Goal: Task Accomplishment & Management: Manage account settings

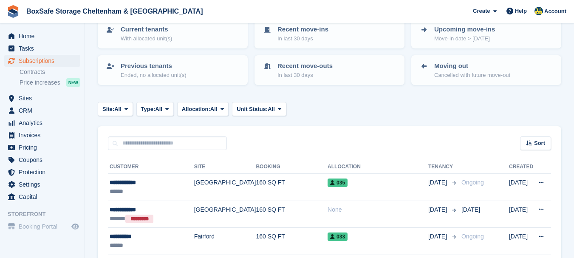
scroll to position [68, 0]
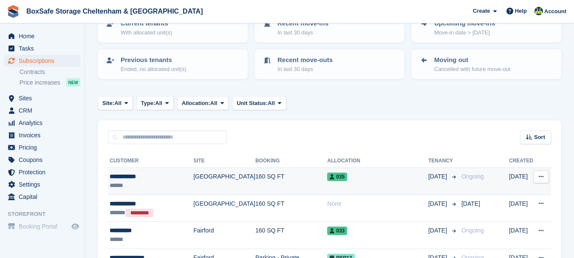
click at [126, 176] on div "**********" at bounding box center [152, 176] width 84 height 9
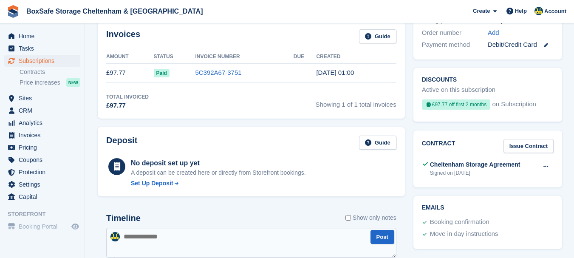
scroll to position [287, 0]
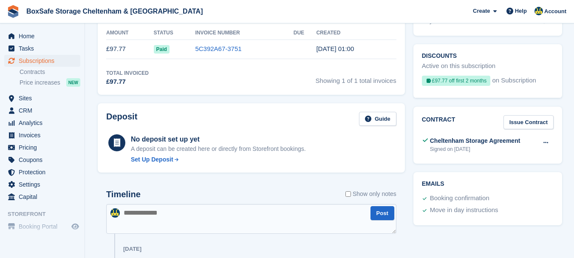
drag, startPoint x: 578, startPoint y: 34, endPoint x: 572, endPoint y: 121, distance: 87.8
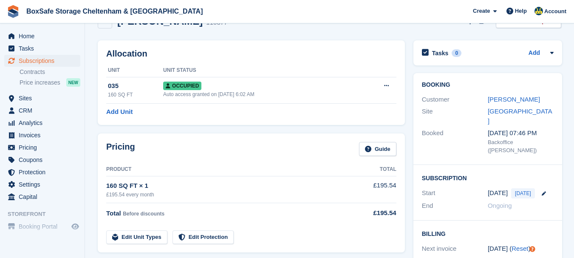
scroll to position [0, 0]
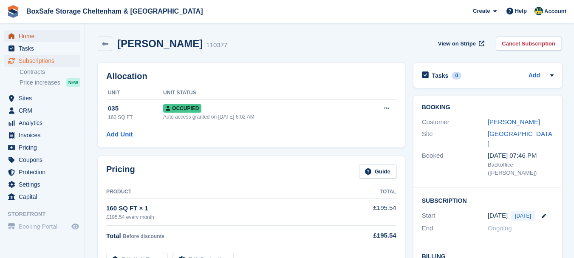
click at [43, 40] on span "Home" at bounding box center [44, 36] width 51 height 12
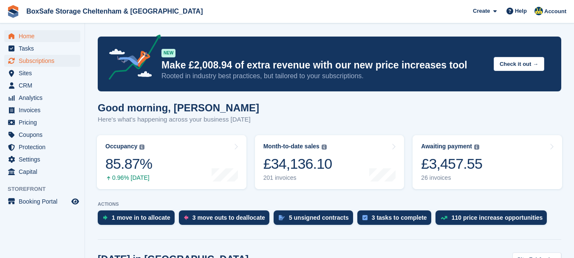
click at [46, 61] on span "Subscriptions" at bounding box center [44, 61] width 51 height 12
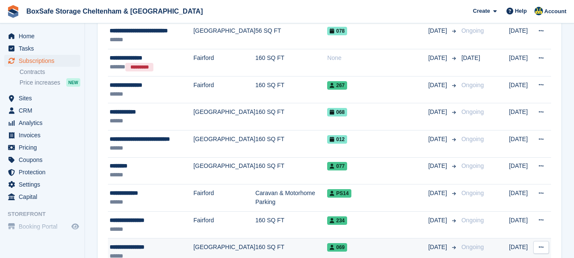
scroll to position [323, 0]
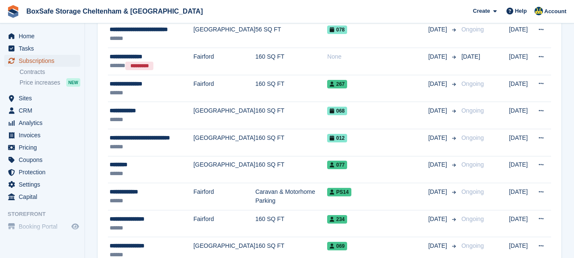
click at [57, 61] on span "Subscriptions" at bounding box center [44, 61] width 51 height 12
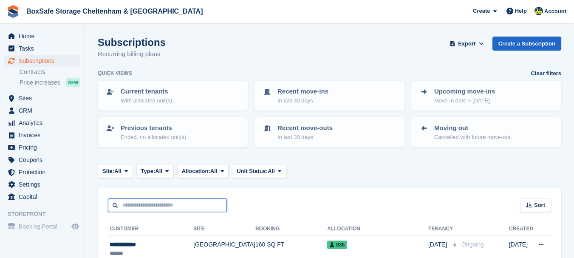
click at [137, 202] on input "text" at bounding box center [167, 206] width 119 height 14
type input "***"
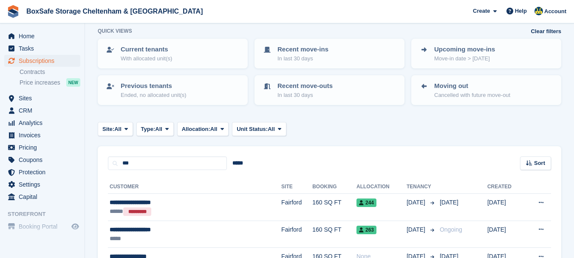
scroll to position [68, 0]
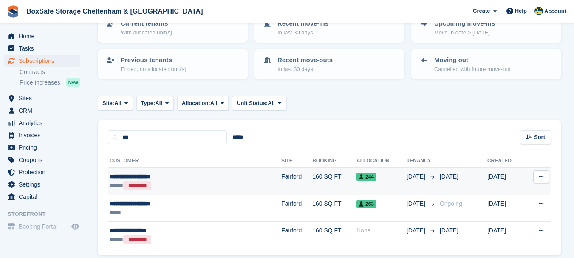
click at [135, 173] on div "**********" at bounding box center [166, 176] width 113 height 9
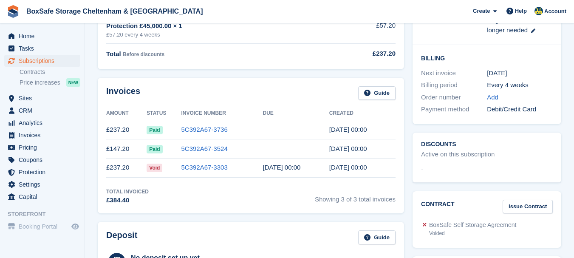
scroll to position [199, 0]
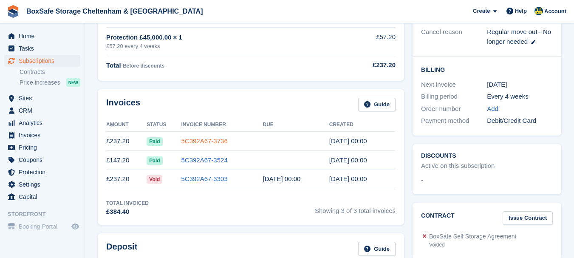
click at [202, 138] on link "5C392A67-3736" at bounding box center [204, 140] width 46 height 7
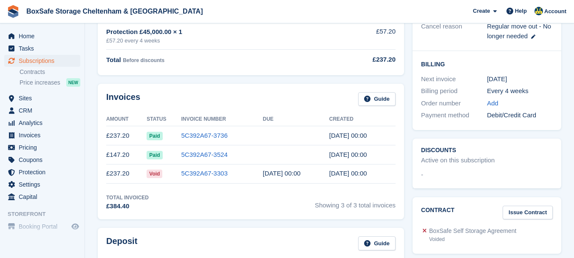
scroll to position [210, 0]
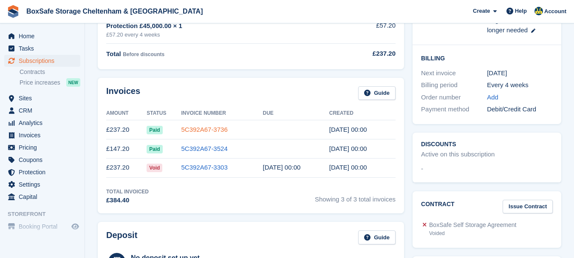
click at [198, 128] on link "5C392A67-3736" at bounding box center [204, 129] width 46 height 7
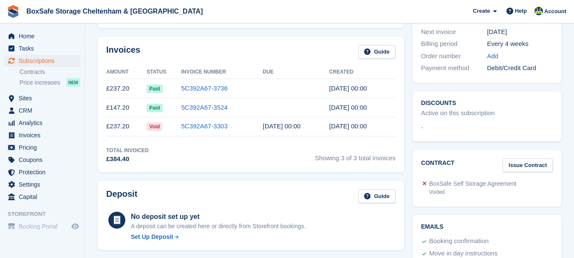
scroll to position [246, 0]
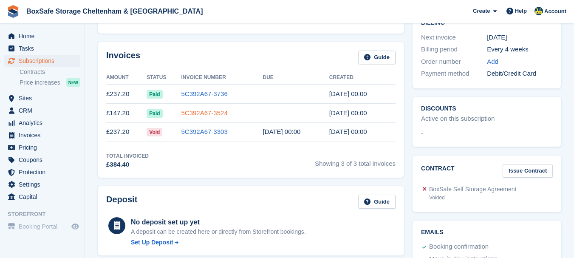
click at [218, 111] on link "5C392A67-3524" at bounding box center [204, 112] width 46 height 7
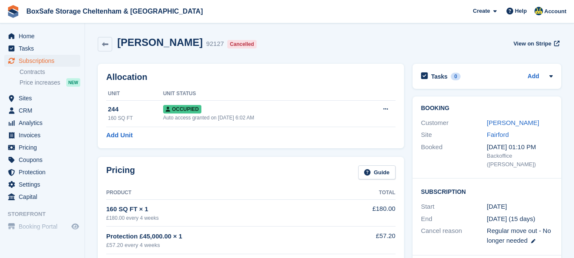
scroll to position [246, 0]
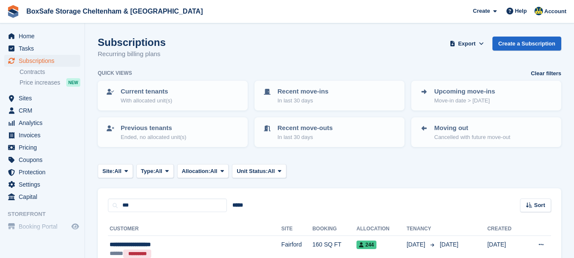
scroll to position [68, 0]
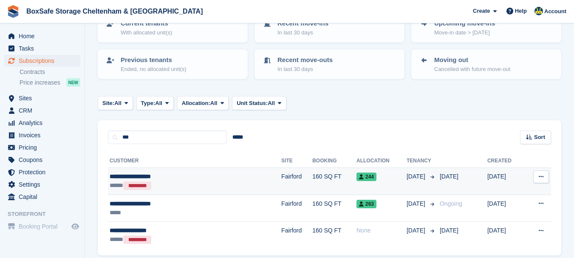
click at [128, 177] on div "**********" at bounding box center [166, 176] width 113 height 9
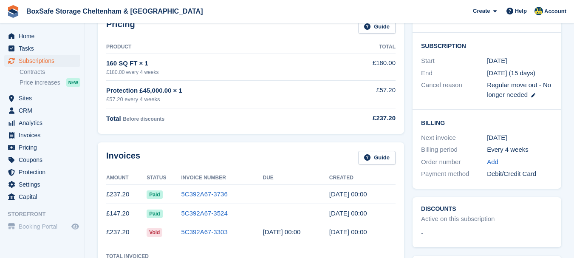
scroll to position [153, 0]
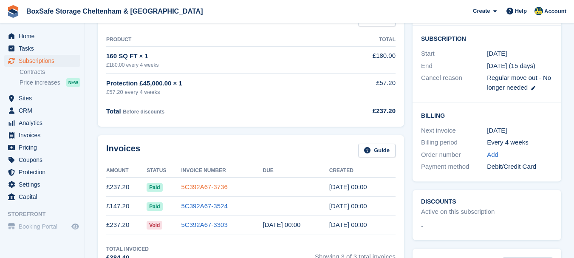
click at [193, 190] on link "5C392A67-3736" at bounding box center [204, 186] width 46 height 7
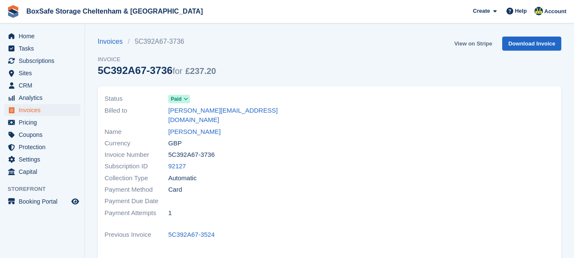
click at [468, 42] on link "View on Stripe" at bounding box center [473, 44] width 45 height 14
click at [469, 44] on link "View on Stripe" at bounding box center [473, 44] width 45 height 14
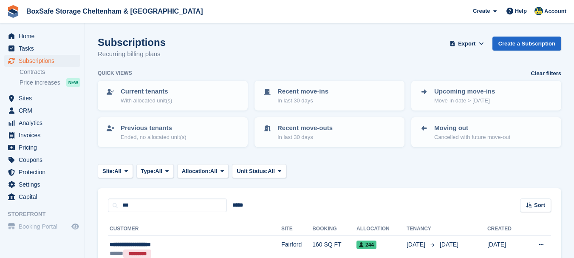
scroll to position [68, 0]
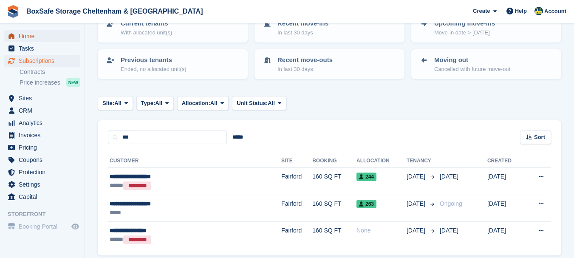
click at [50, 36] on span "Home" at bounding box center [44, 36] width 51 height 12
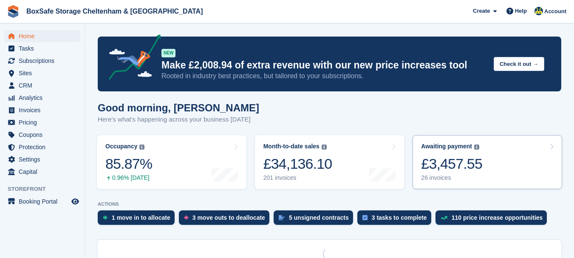
click at [453, 165] on div "£3,457.55" at bounding box center [451, 163] width 61 height 17
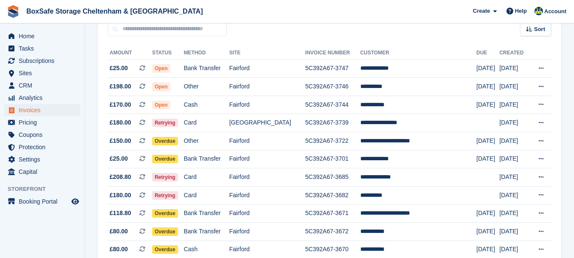
scroll to position [85, 0]
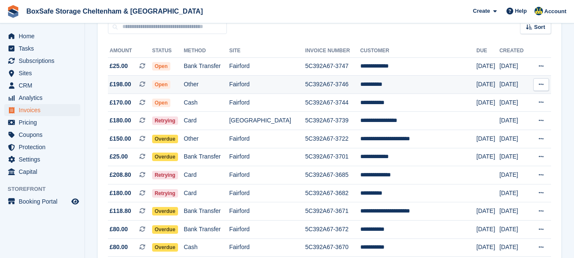
click at [379, 85] on td "**********" at bounding box center [418, 85] width 116 height 18
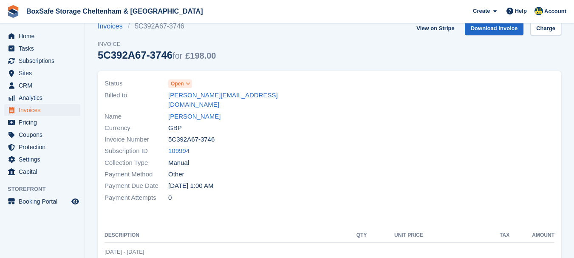
scroll to position [15, 0]
click at [177, 112] on link "[PERSON_NAME]" at bounding box center [194, 117] width 52 height 10
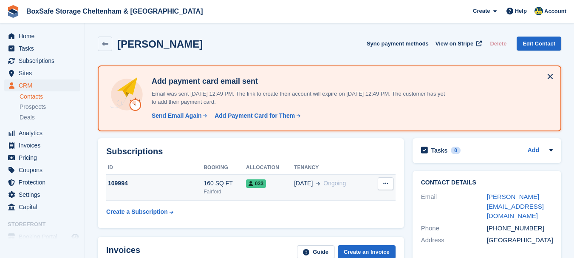
click at [148, 178] on td "109994" at bounding box center [154, 188] width 97 height 26
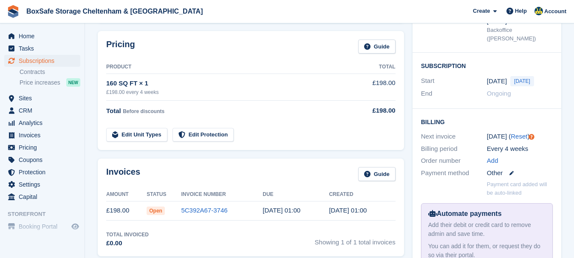
scroll to position [137, 0]
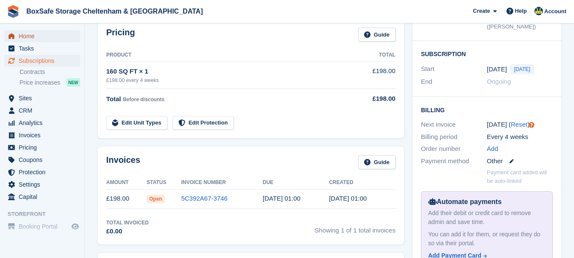
click at [26, 37] on span "Home" at bounding box center [44, 36] width 51 height 12
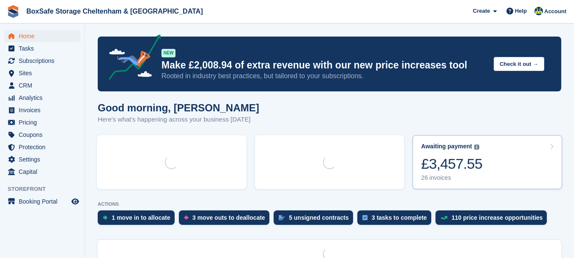
click at [459, 158] on div "£3,457.55" at bounding box center [451, 163] width 61 height 17
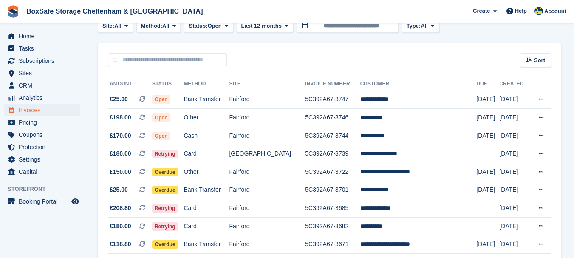
scroll to position [70, 0]
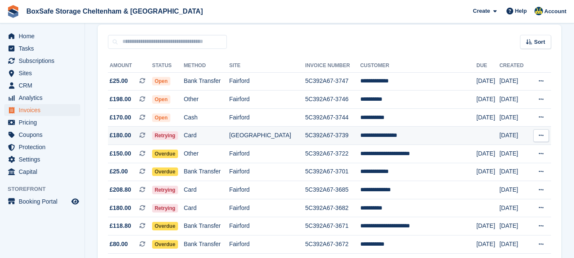
click at [391, 134] on td "**********" at bounding box center [418, 136] width 116 height 18
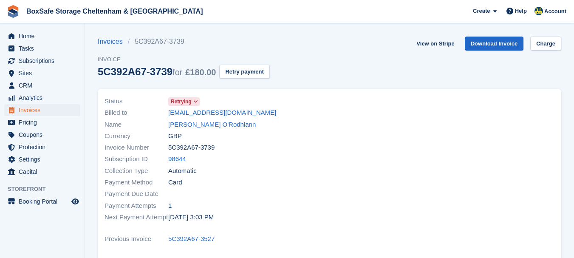
click at [539, 52] on div "View on Stripe Download Invoice Charge" at bounding box center [487, 45] width 148 height 17
drag, startPoint x: 543, startPoint y: 44, endPoint x: 539, endPoint y: 52, distance: 8.9
click at [539, 52] on div "View on Stripe Download Invoice Charge" at bounding box center [487, 45] width 148 height 17
click at [546, 45] on link "Charge" at bounding box center [545, 44] width 31 height 14
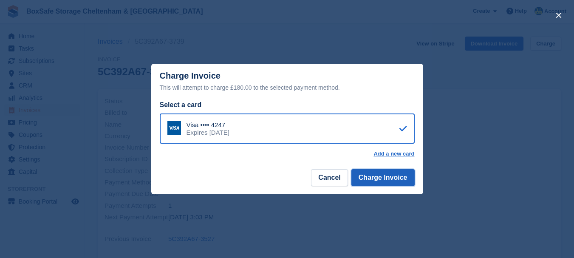
click at [372, 179] on button "Charge Invoice" at bounding box center [383, 177] width 63 height 17
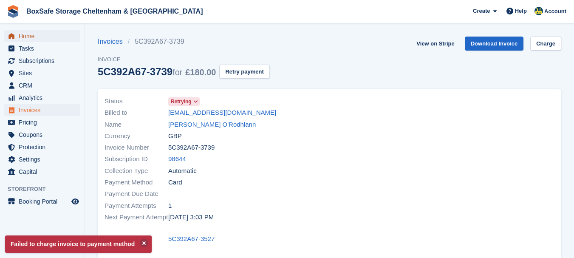
click at [36, 35] on span "Home" at bounding box center [44, 36] width 51 height 12
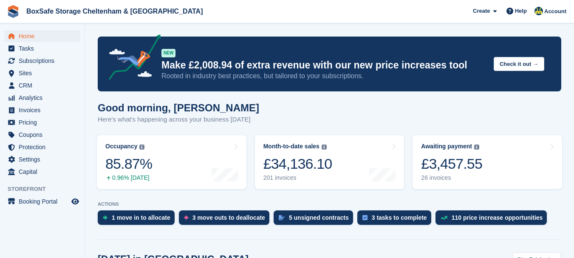
click at [457, 167] on div "£3,457.55" at bounding box center [451, 163] width 61 height 17
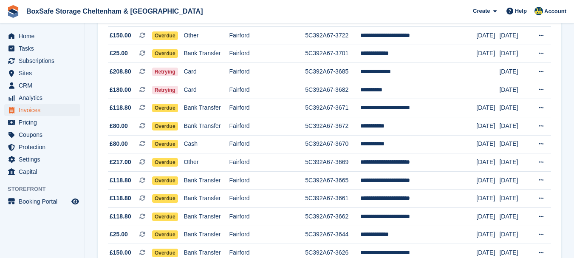
scroll to position [210, 0]
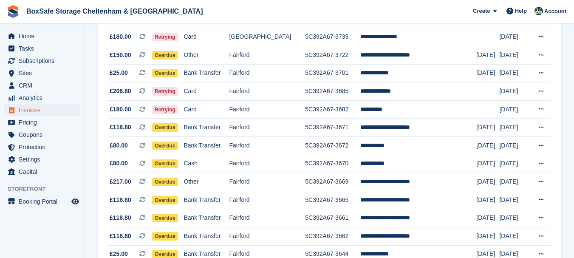
scroll to position [168, 0]
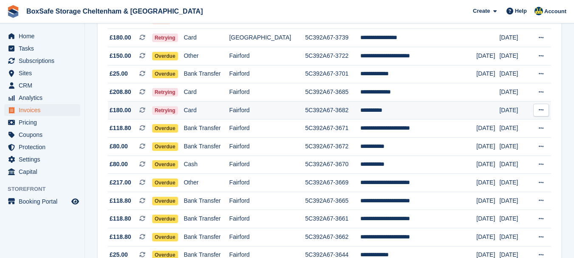
click at [394, 108] on td "**********" at bounding box center [418, 110] width 116 height 18
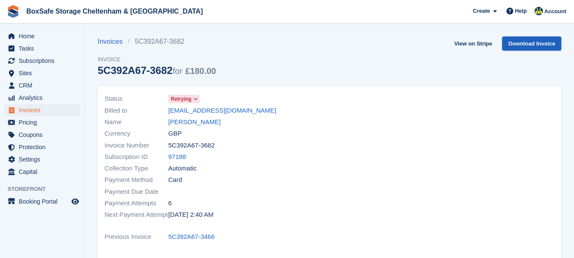
click at [516, 43] on link "Download Invoice" at bounding box center [531, 44] width 59 height 14
click at [27, 36] on span "Home" at bounding box center [44, 36] width 51 height 12
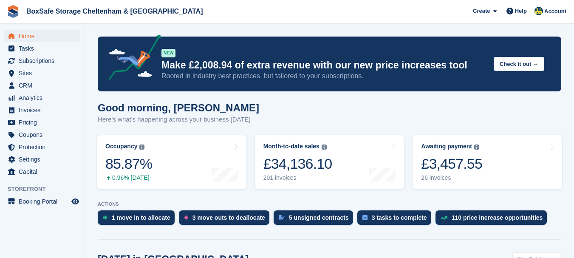
click at [470, 179] on div "26 invoices" at bounding box center [451, 177] width 61 height 7
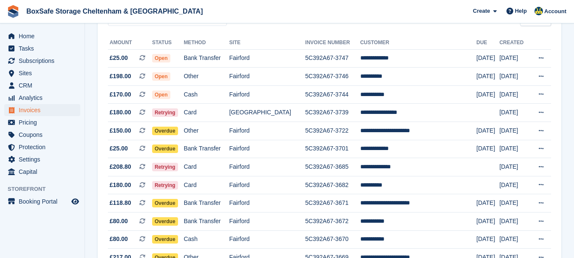
scroll to position [103, 0]
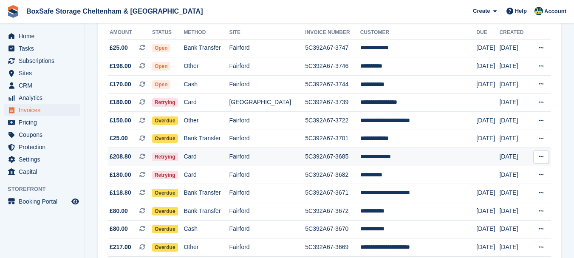
click at [410, 152] on td "**********" at bounding box center [418, 157] width 116 height 18
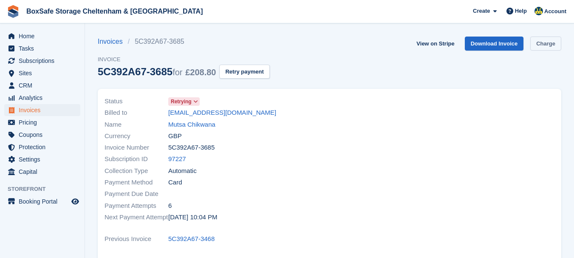
click at [542, 44] on link "Charge" at bounding box center [545, 44] width 31 height 14
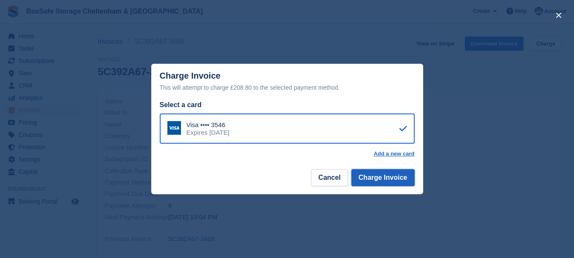
click at [384, 176] on button "Charge Invoice" at bounding box center [383, 177] width 63 height 17
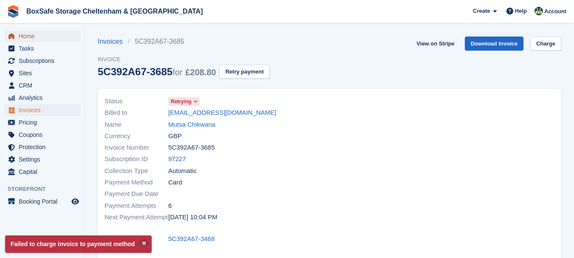
click at [47, 39] on span "Home" at bounding box center [44, 36] width 51 height 12
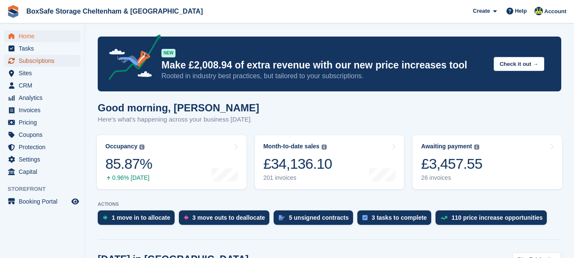
click at [32, 62] on span "Subscriptions" at bounding box center [44, 61] width 51 height 12
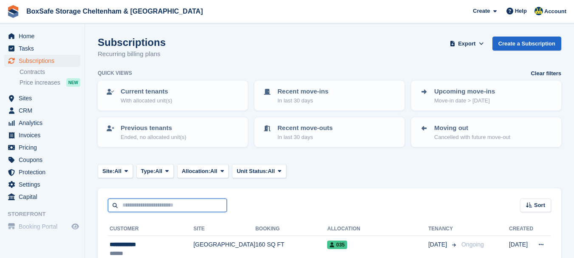
click at [135, 209] on input "text" at bounding box center [167, 206] width 119 height 14
type input "***"
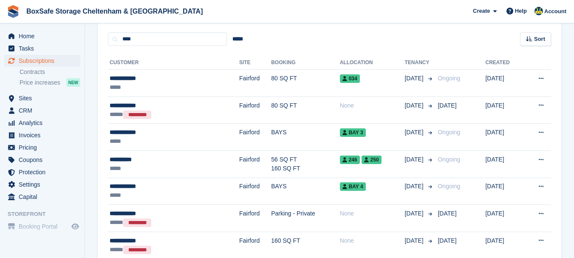
scroll to position [187, 0]
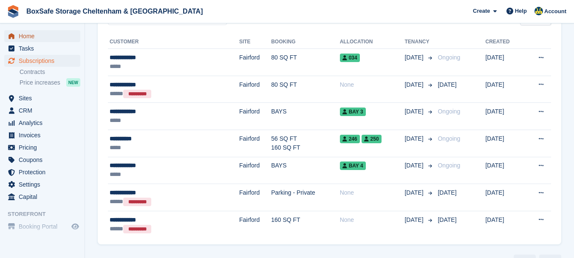
click at [37, 40] on span "Home" at bounding box center [44, 36] width 51 height 12
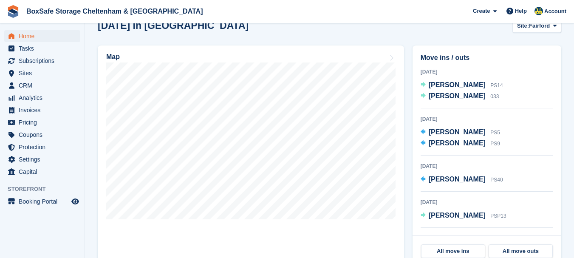
scroll to position [237, 0]
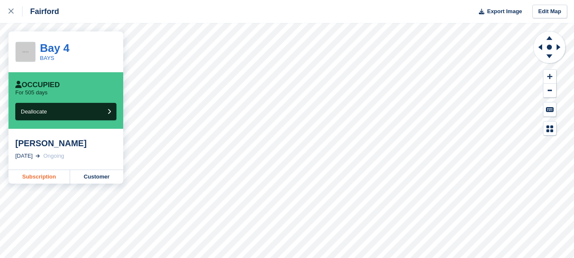
click at [39, 179] on link "Subscription" at bounding box center [40, 177] width 62 height 14
click at [34, 179] on link "Subscription" at bounding box center [40, 177] width 62 height 14
click at [43, 176] on link "Subscription" at bounding box center [40, 177] width 62 height 14
click at [51, 179] on link "Subscription" at bounding box center [40, 177] width 62 height 14
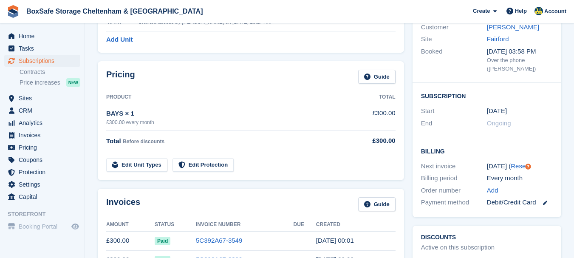
scroll to position [113, 0]
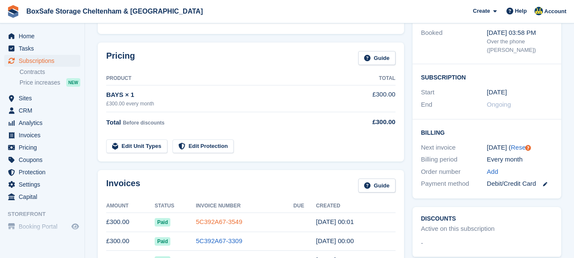
click at [216, 219] on link "5C392A67-3549" at bounding box center [219, 221] width 46 height 7
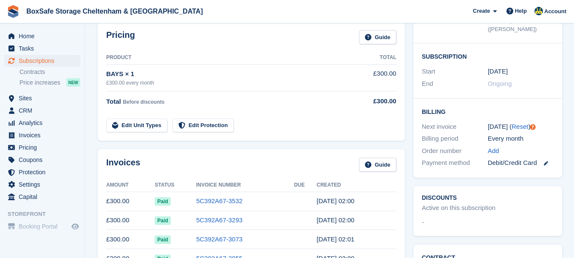
scroll to position [143, 0]
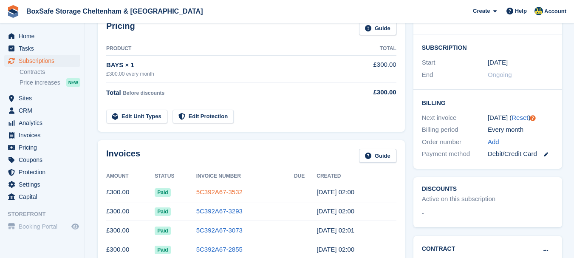
click at [234, 193] on link "5C392A67-3532" at bounding box center [219, 191] width 46 height 7
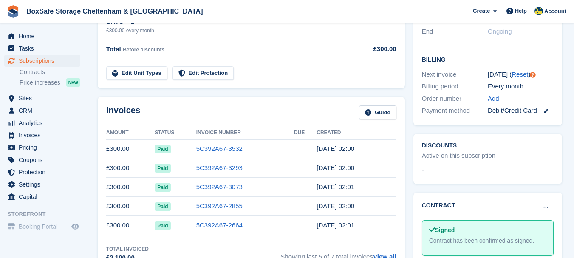
scroll to position [194, 0]
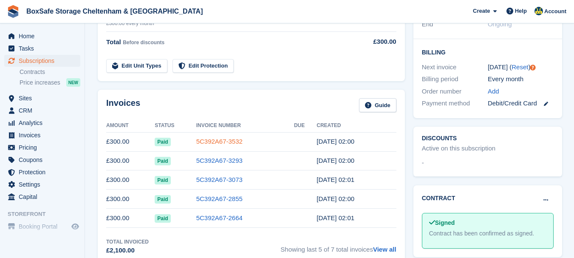
click at [207, 142] on link "5C392A67-3532" at bounding box center [219, 141] width 46 height 7
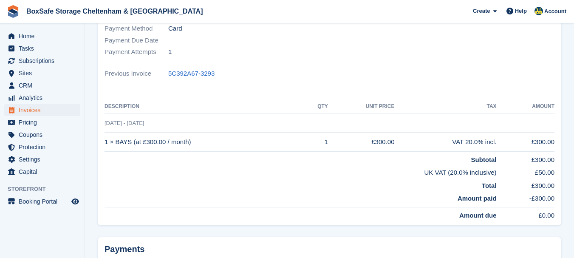
scroll to position [152, 0]
click at [318, 187] on td "Total" at bounding box center [301, 183] width 392 height 13
click at [60, 34] on span "Home" at bounding box center [44, 36] width 51 height 12
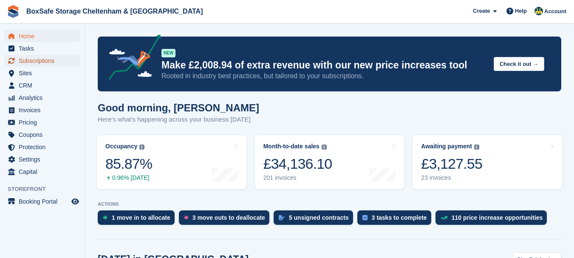
click at [67, 63] on span "Subscriptions" at bounding box center [44, 61] width 51 height 12
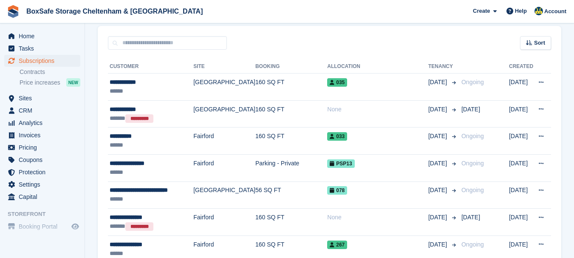
scroll to position [165, 0]
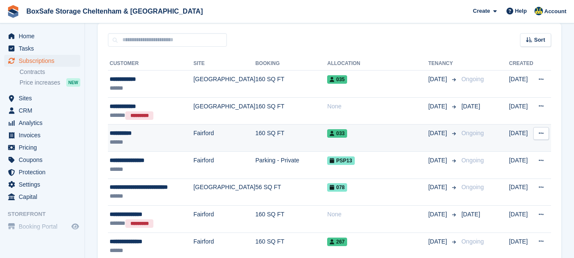
click at [135, 134] on div "**********" at bounding box center [152, 133] width 84 height 9
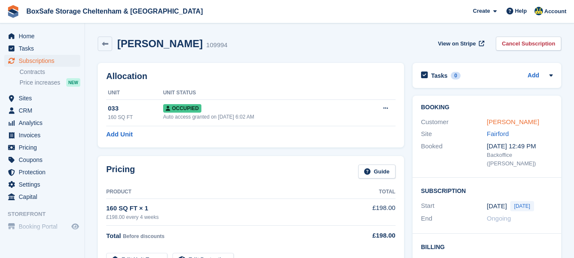
click at [497, 121] on link "[PERSON_NAME]" at bounding box center [513, 121] width 52 height 7
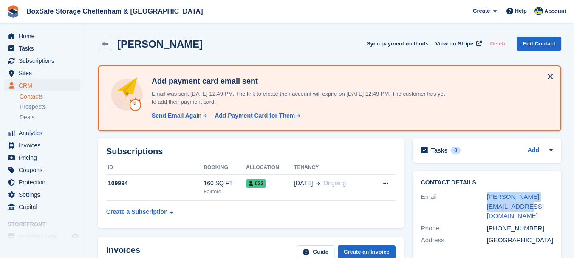
drag, startPoint x: 506, startPoint y: 205, endPoint x: 483, endPoint y: 199, distance: 23.4
click at [483, 199] on div "Email [PERSON_NAME][EMAIL_ADDRESS][DOMAIN_NAME]" at bounding box center [487, 206] width 132 height 31
copy div "[PERSON_NAME][EMAIL_ADDRESS][DOMAIN_NAME]"
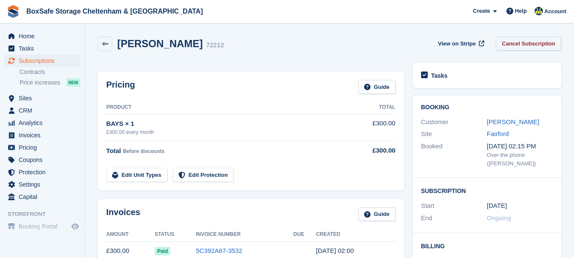
click at [525, 41] on link "Cancel Subscription" at bounding box center [528, 44] width 65 height 14
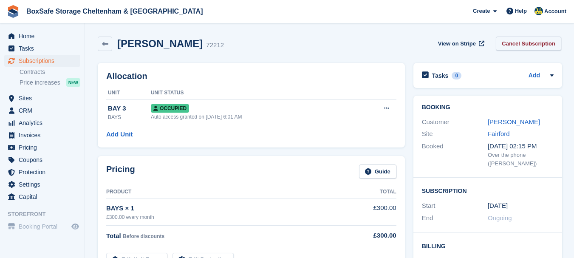
click at [541, 37] on link "Cancel Subscription" at bounding box center [528, 44] width 65 height 14
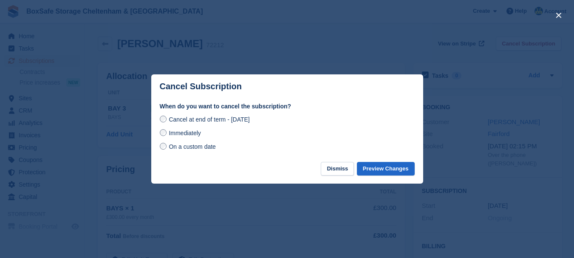
click at [181, 149] on span "On a custom date" at bounding box center [192, 146] width 47 height 7
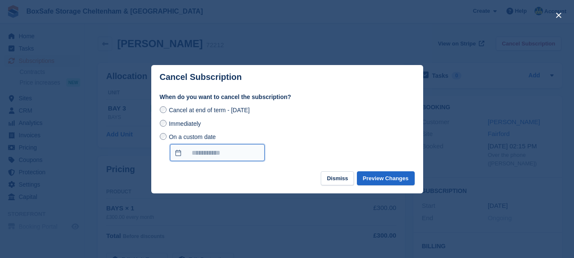
click at [200, 153] on input "On a custom date" at bounding box center [217, 152] width 95 height 17
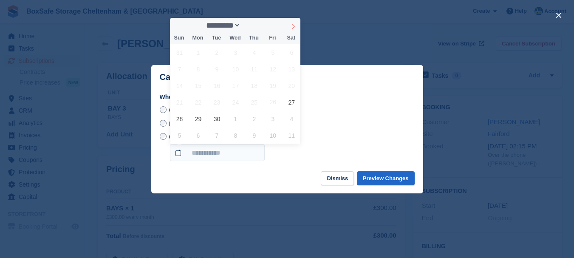
click at [289, 28] on span at bounding box center [293, 25] width 14 height 14
click at [176, 27] on icon at bounding box center [177, 26] width 6 height 6
click at [294, 25] on icon at bounding box center [293, 26] width 6 height 6
select select "*"
click at [273, 104] on span "24" at bounding box center [273, 102] width 17 height 17
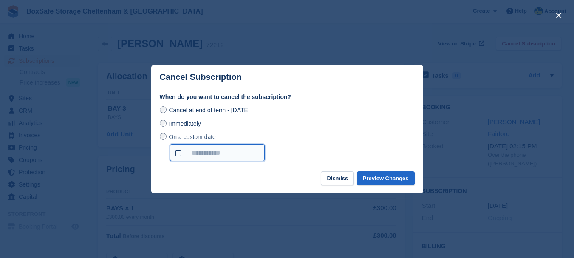
type input "**********"
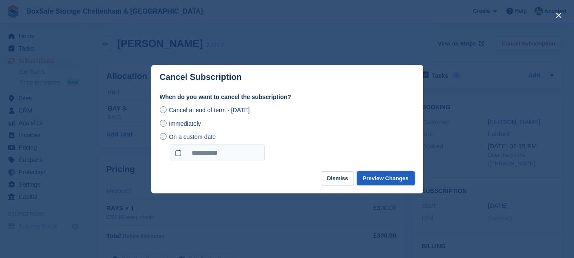
click at [380, 177] on button "Preview Changes" at bounding box center [386, 178] width 58 height 14
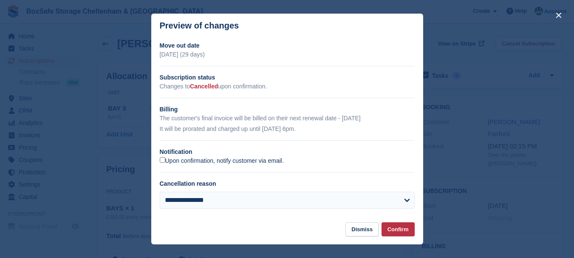
click at [280, 164] on label "Upon confirmation, notify customer via email." at bounding box center [222, 161] width 124 height 8
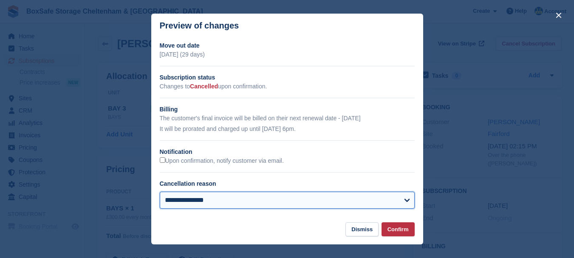
click at [294, 202] on select "**********" at bounding box center [287, 200] width 255 height 17
select select "**********"
click at [160, 193] on select "**********" at bounding box center [287, 200] width 255 height 17
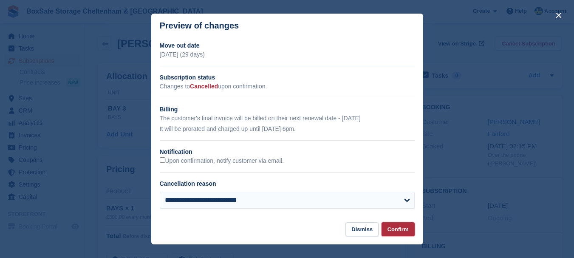
click at [392, 226] on button "Confirm" at bounding box center [398, 229] width 33 height 14
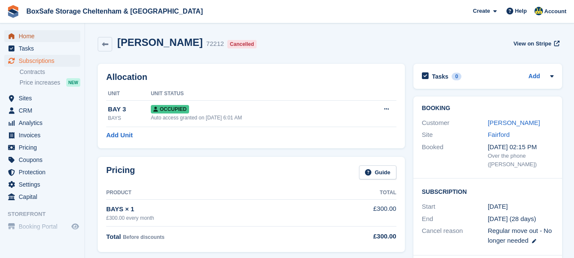
click at [44, 36] on span "Home" at bounding box center [44, 36] width 51 height 12
